Goal: Find specific page/section: Find specific page/section

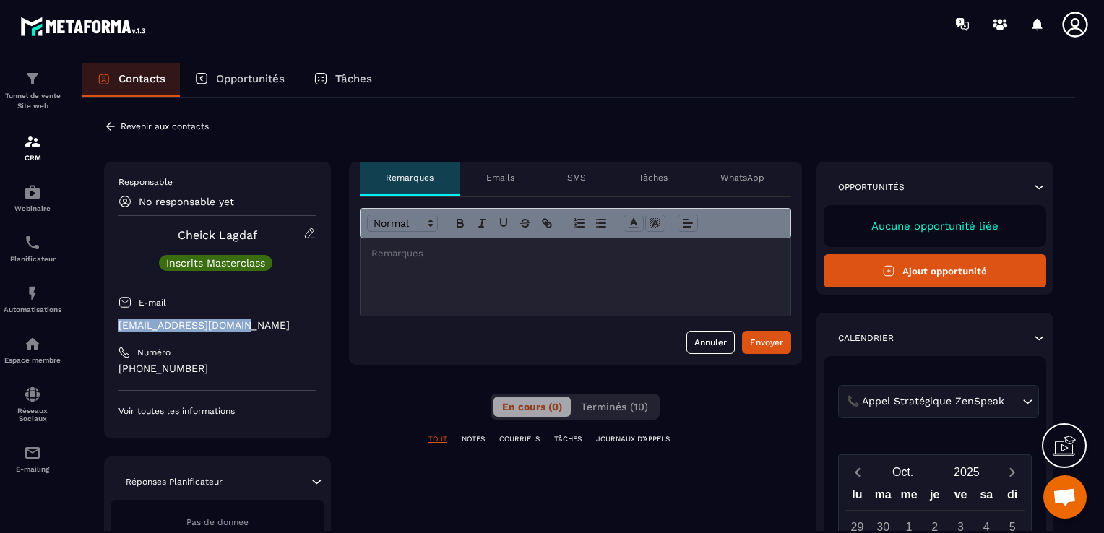
drag, startPoint x: 256, startPoint y: 322, endPoint x: 113, endPoint y: 320, distance: 143.8
click at [113, 320] on div "Responsable No responsable yet [PERSON_NAME] Inscrits Masterclass E-mail [EMAIL…" at bounding box center [217, 300] width 227 height 277
copy p "[EMAIL_ADDRESS][DOMAIN_NAME]"
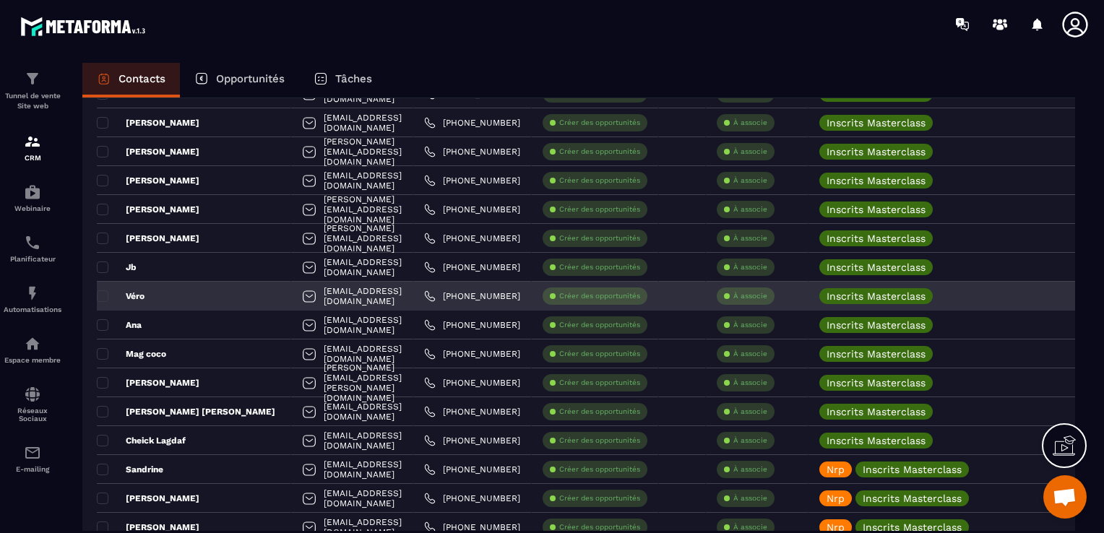
scroll to position [2064, 0]
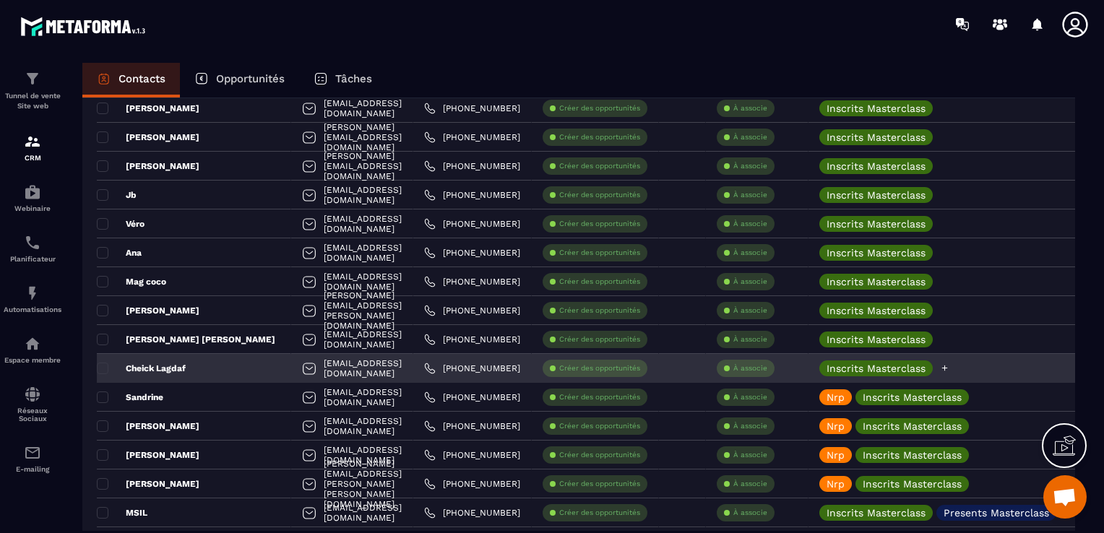
click at [948, 368] on icon at bounding box center [945, 368] width 6 height 6
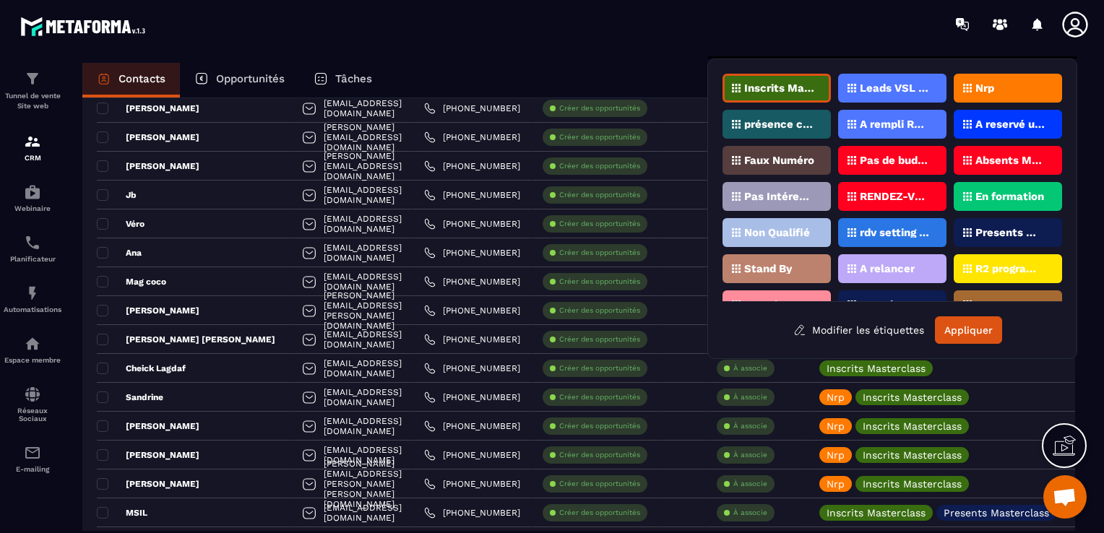
click at [1018, 75] on div "Nrp" at bounding box center [1007, 88] width 108 height 29
click at [973, 319] on button "Appliquer" at bounding box center [968, 329] width 67 height 27
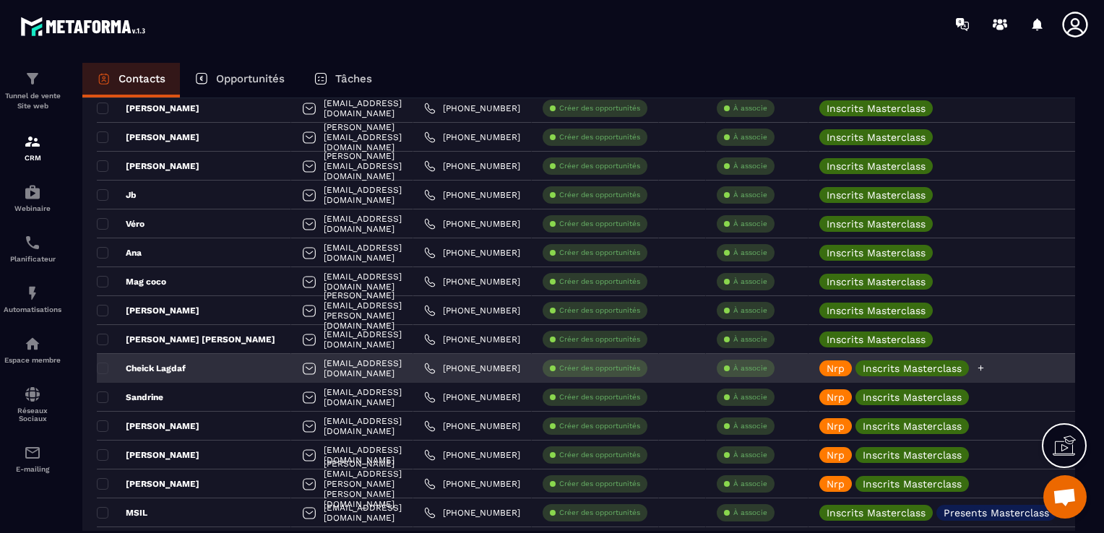
click at [985, 367] on icon at bounding box center [980, 367] width 9 height 9
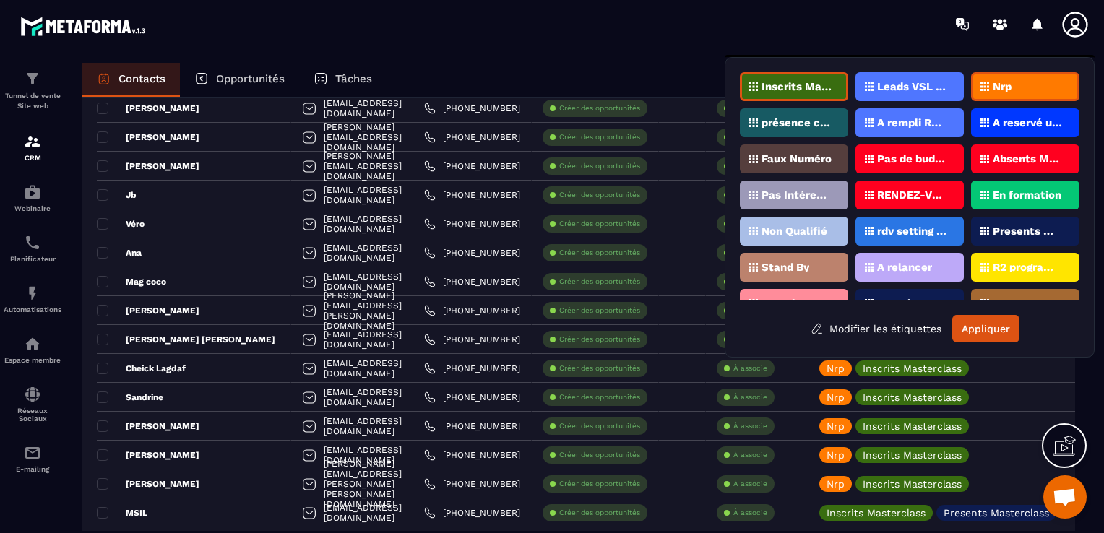
click at [1010, 85] on p "Nrp" at bounding box center [1001, 87] width 19 height 10
click at [1013, 228] on p "Presents Masterclass" at bounding box center [1027, 231] width 70 height 10
click at [982, 320] on button "Appliquer" at bounding box center [985, 328] width 67 height 27
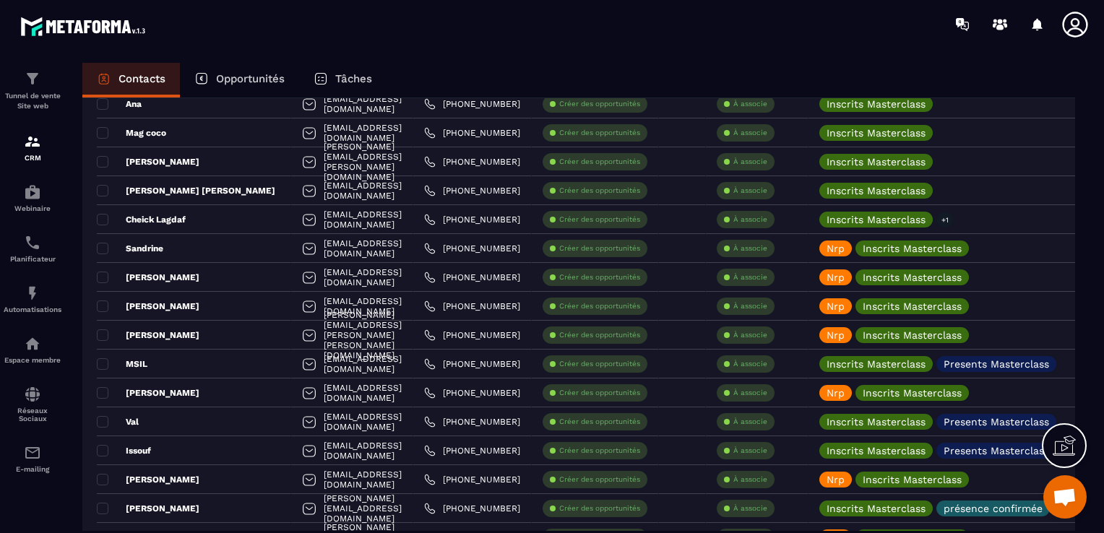
scroll to position [2137, 0]
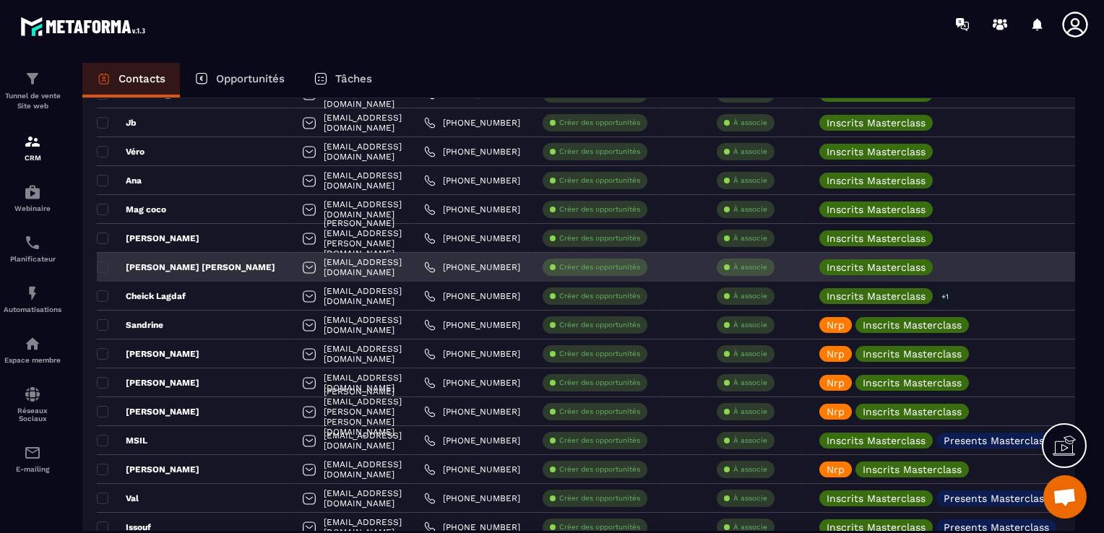
click at [178, 265] on p "[PERSON_NAME] [PERSON_NAME]" at bounding box center [186, 267] width 178 height 12
